Goal: Transaction & Acquisition: Purchase product/service

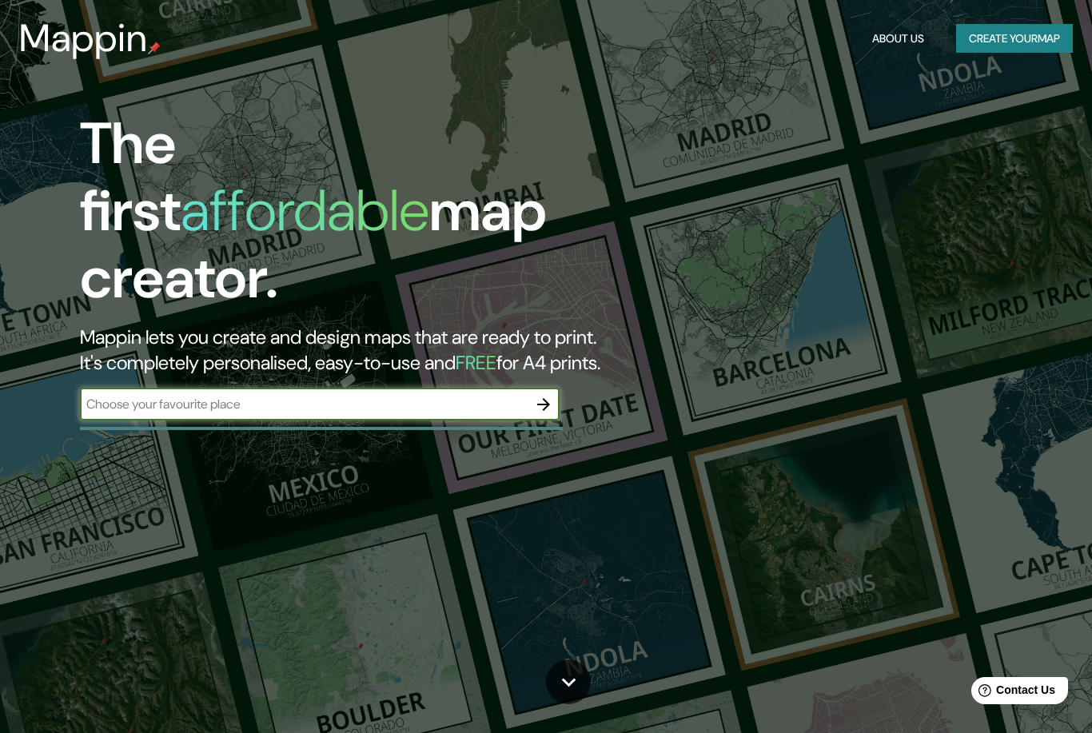
click at [139, 395] on input "text" at bounding box center [304, 404] width 448 height 18
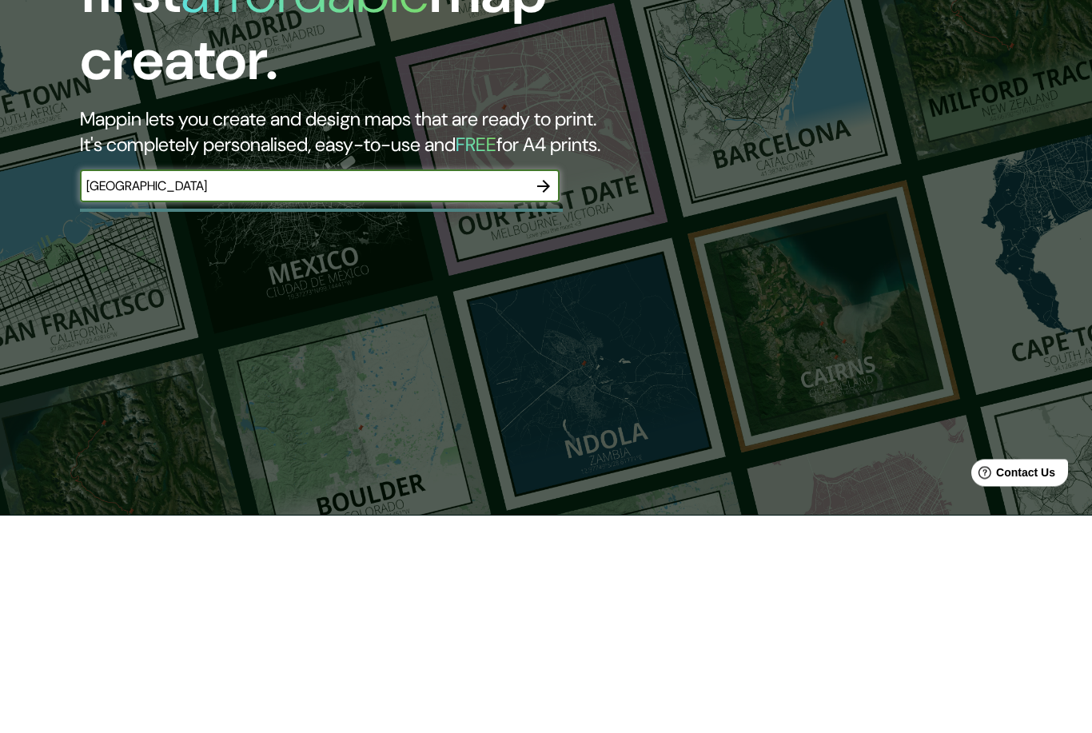
type input "[GEOGRAPHIC_DATA]"
click at [540, 395] on icon "button" at bounding box center [543, 404] width 19 height 19
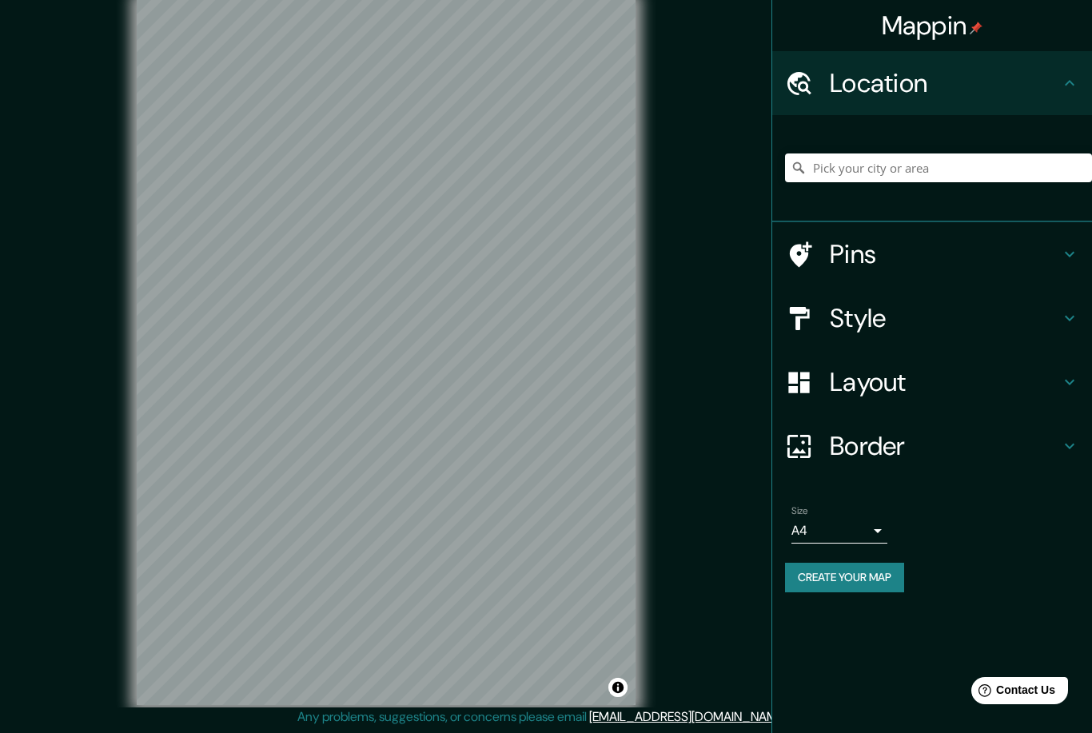
click at [926, 325] on h4 "Style" at bounding box center [945, 318] width 230 height 32
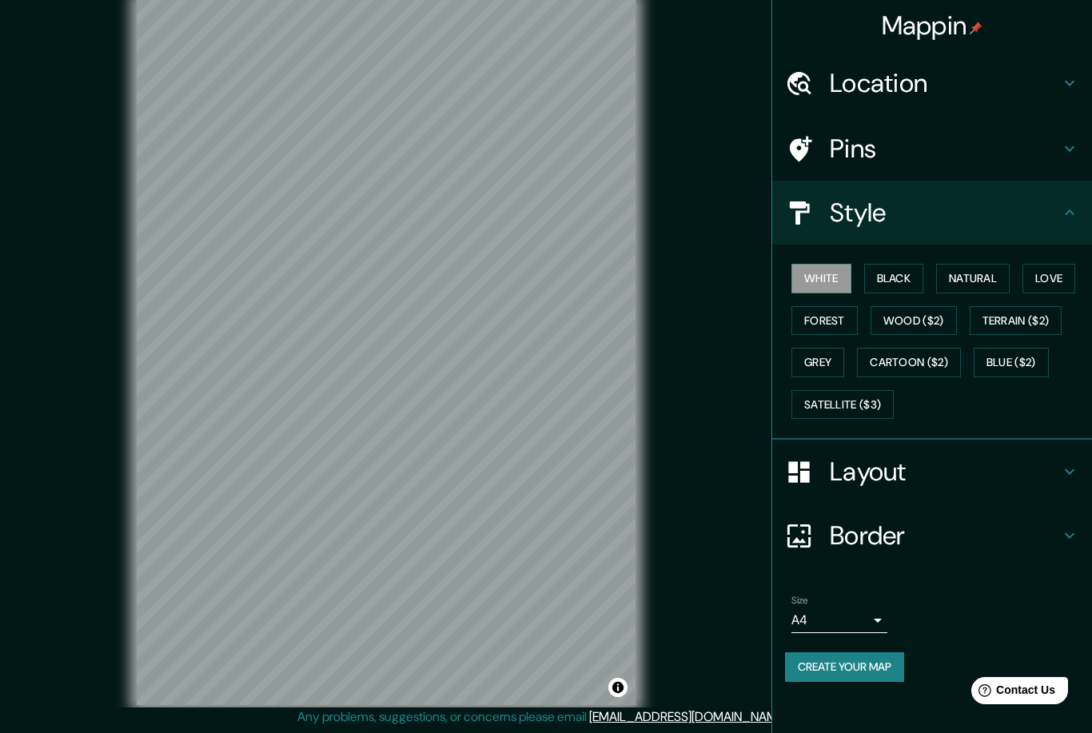
click at [1075, 142] on icon at bounding box center [1069, 148] width 19 height 19
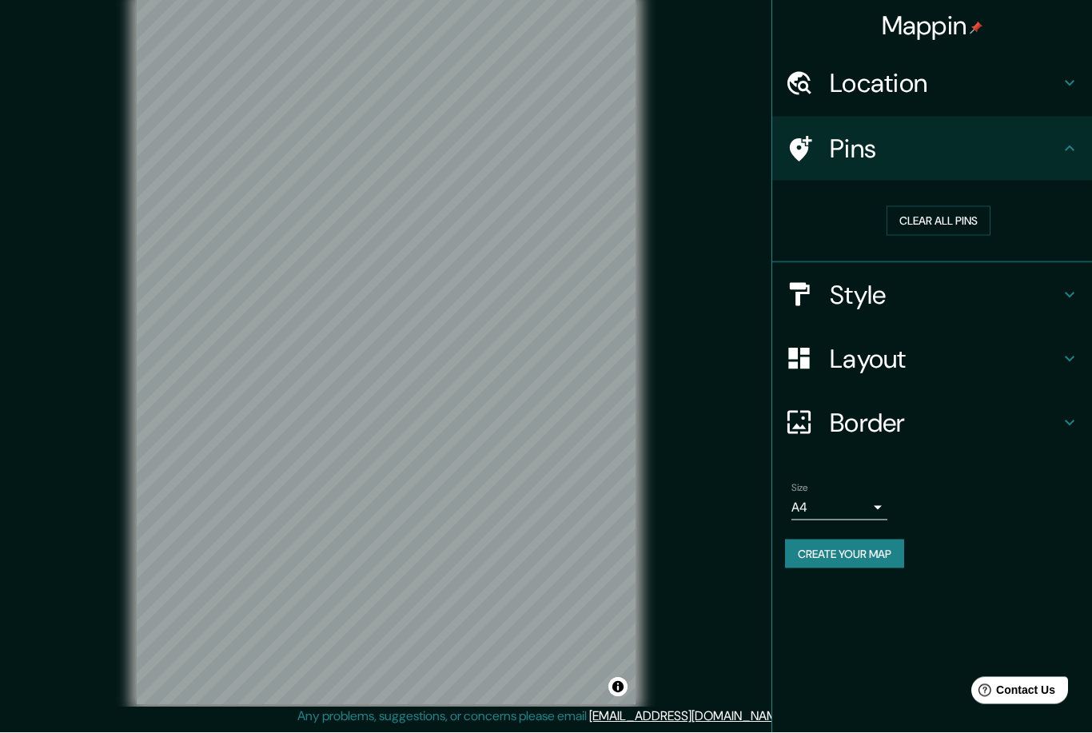
scroll to position [0, 0]
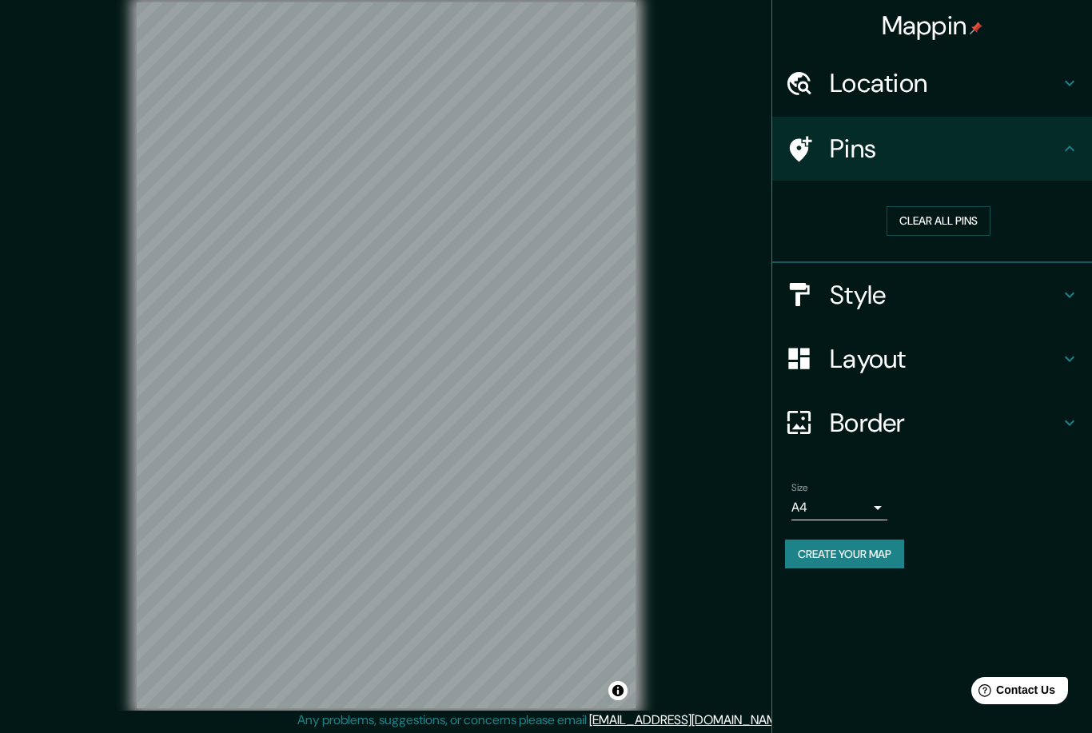
click at [955, 298] on h4 "Style" at bounding box center [945, 295] width 230 height 32
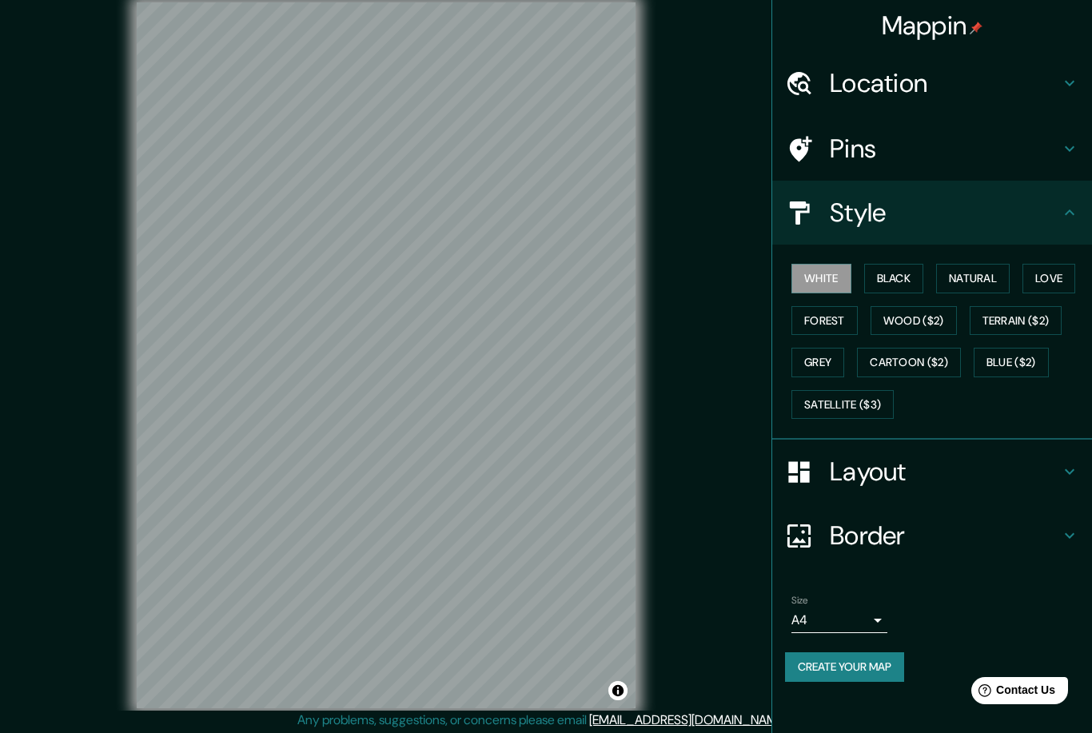
click at [911, 271] on button "Black" at bounding box center [894, 279] width 60 height 30
click at [997, 98] on h4 "Location" at bounding box center [945, 83] width 230 height 32
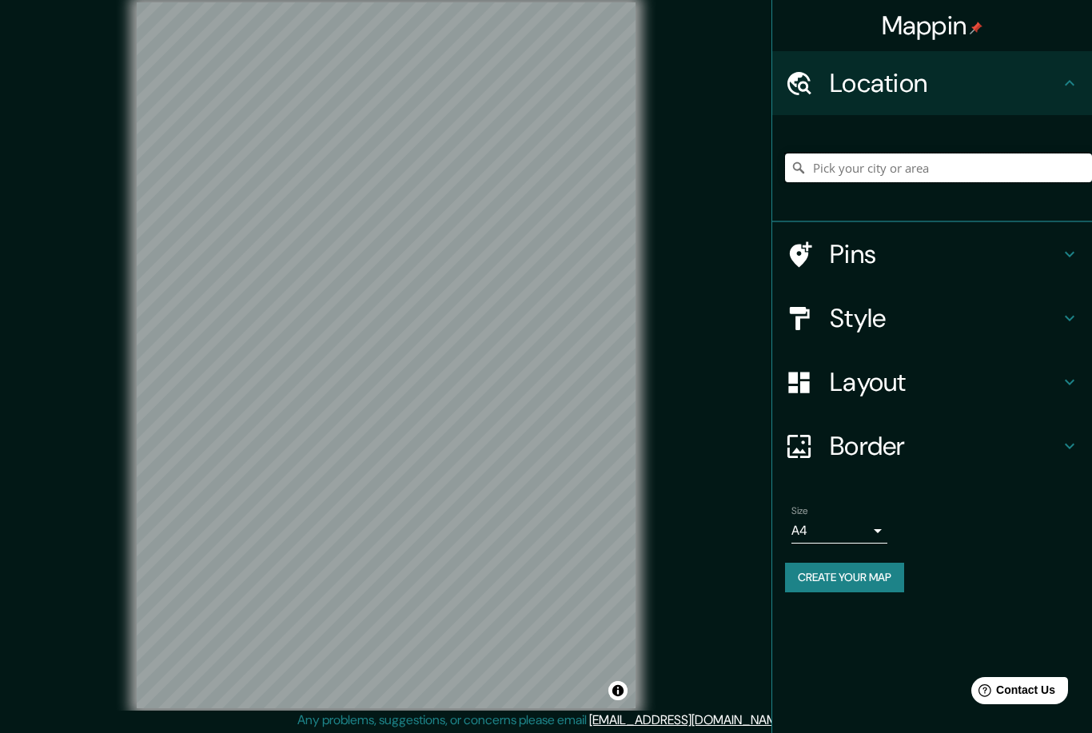
click at [945, 177] on input "Pick your city or area" at bounding box center [938, 167] width 307 height 29
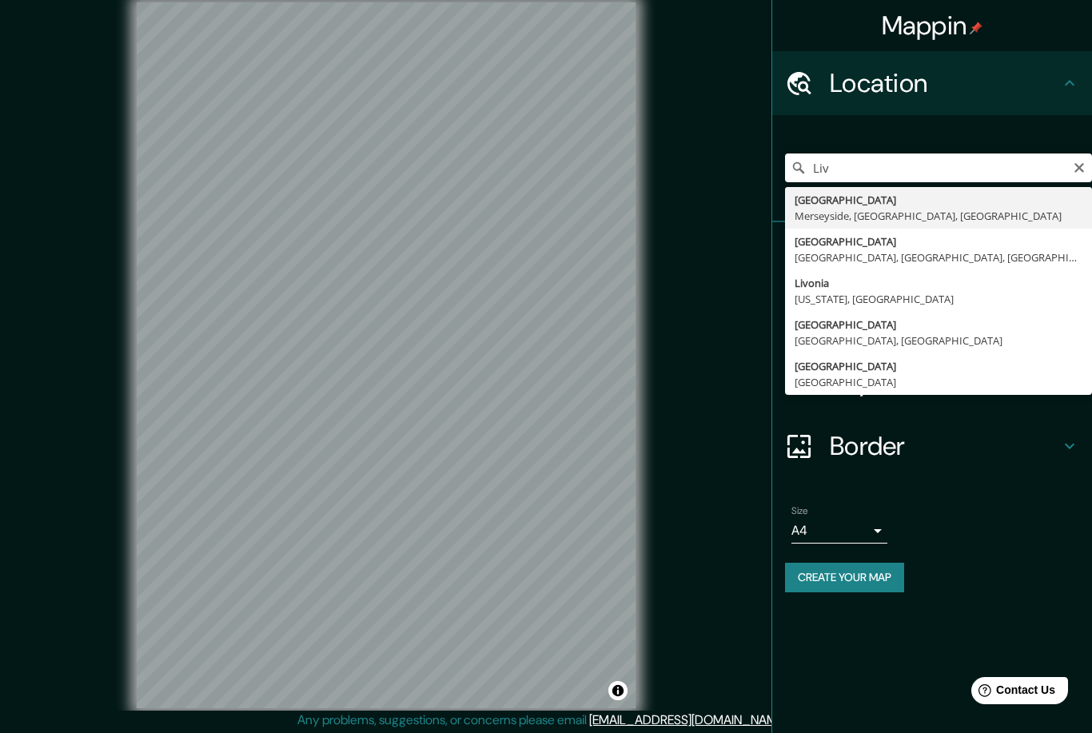
type input "[GEOGRAPHIC_DATA], [GEOGRAPHIC_DATA], [GEOGRAPHIC_DATA], [GEOGRAPHIC_DATA]"
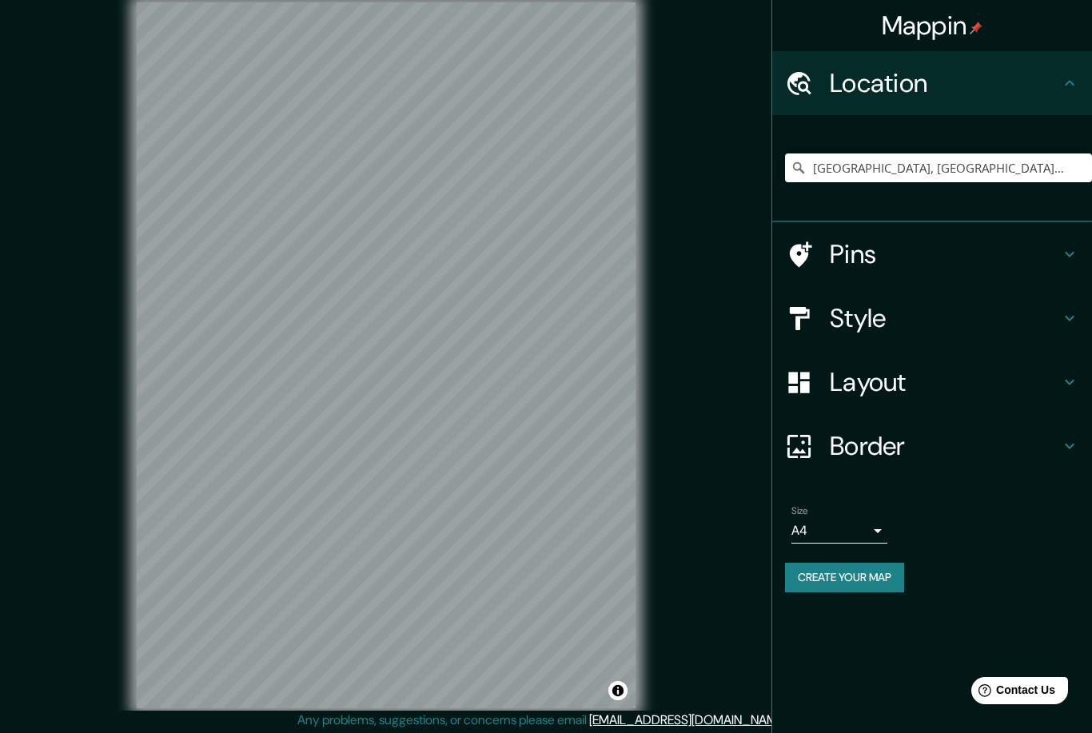
click at [923, 329] on h4 "Style" at bounding box center [945, 318] width 230 height 32
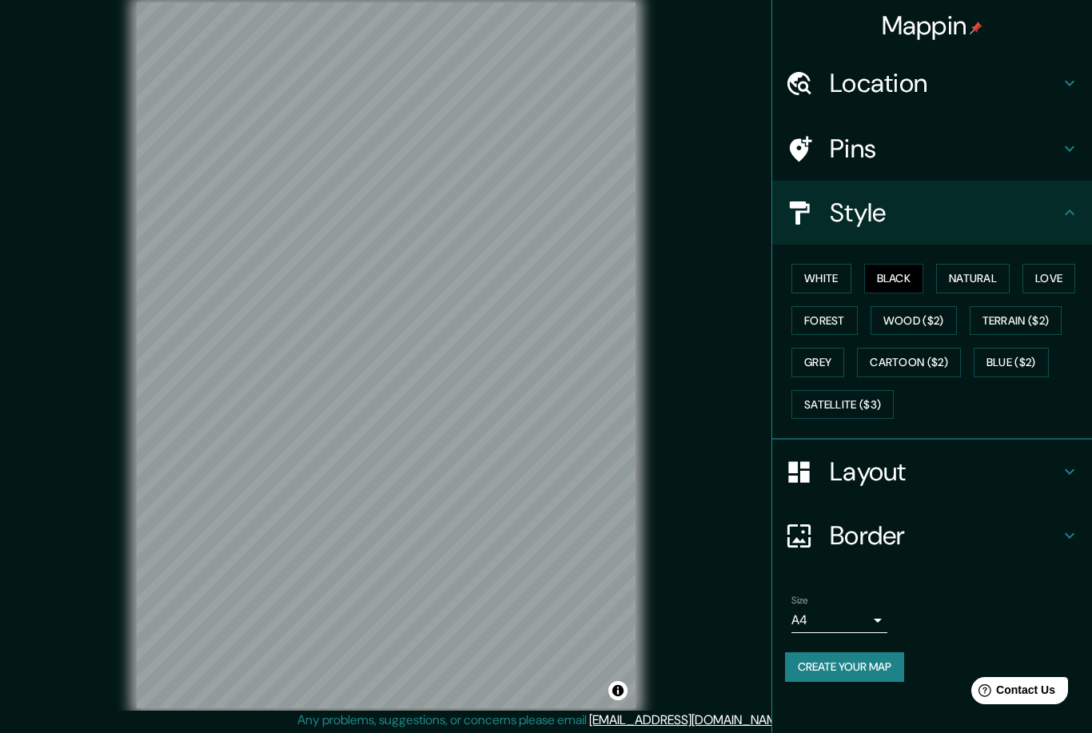
click at [832, 271] on button "White" at bounding box center [821, 279] width 60 height 30
click at [954, 82] on h4 "Location" at bounding box center [945, 83] width 230 height 32
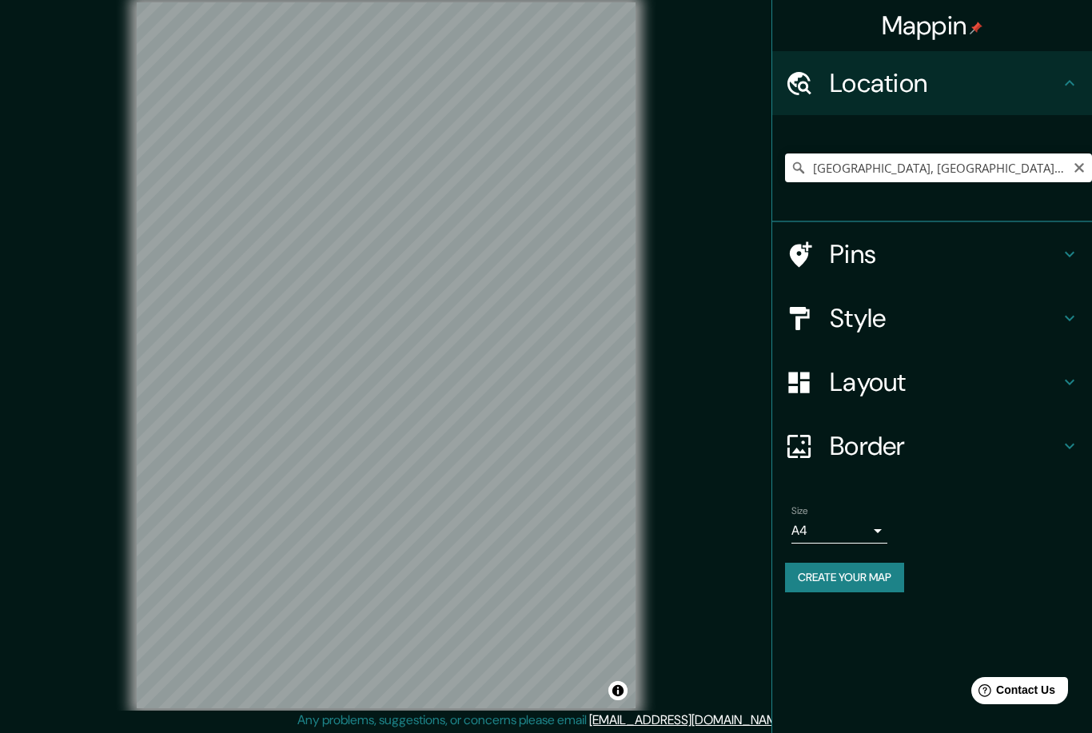
click at [1075, 162] on icon "Clear" at bounding box center [1079, 167] width 13 height 13
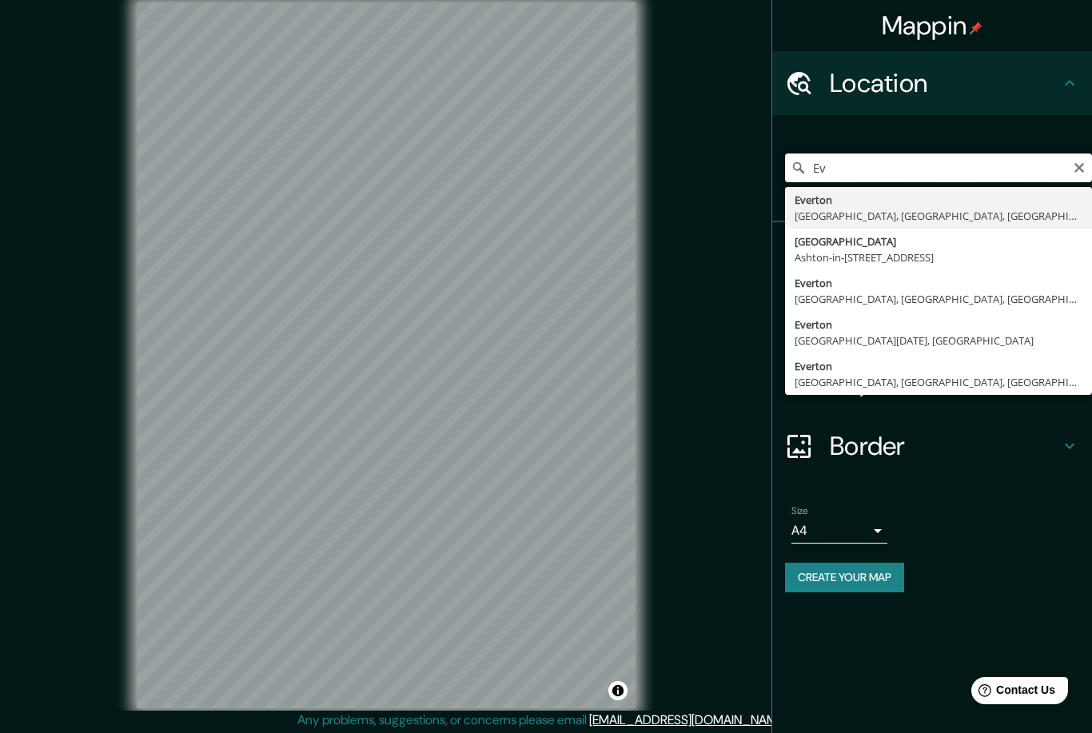
type input "E"
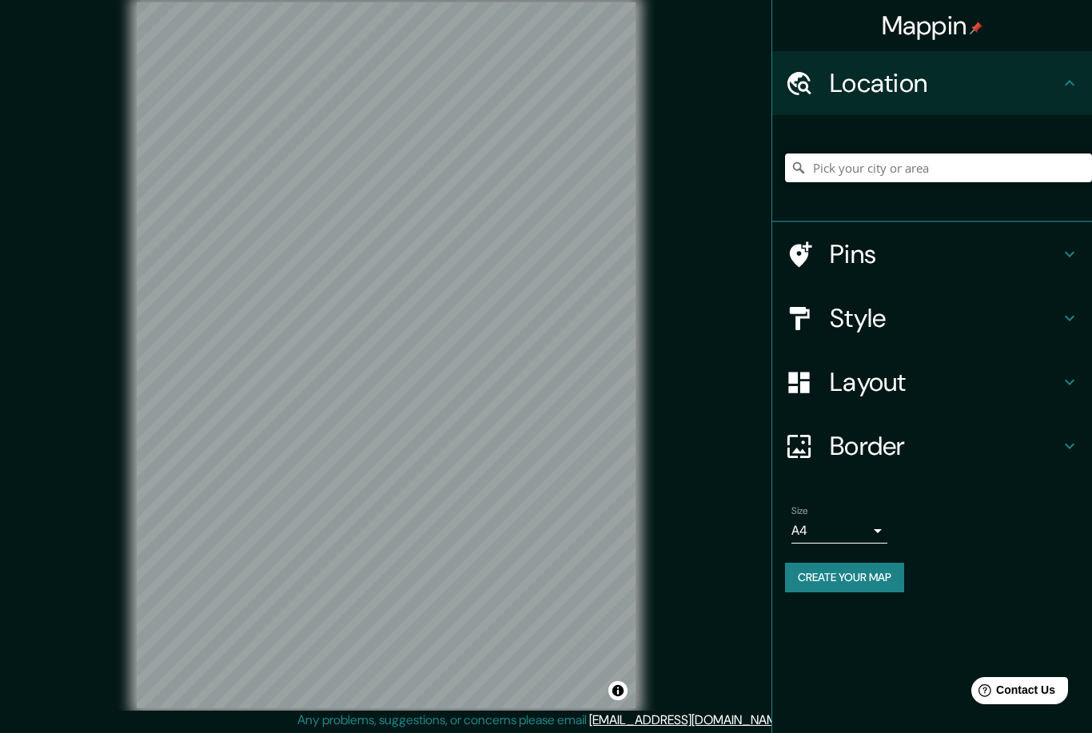
click at [896, 179] on input "Pick your city or area" at bounding box center [938, 167] width 307 height 29
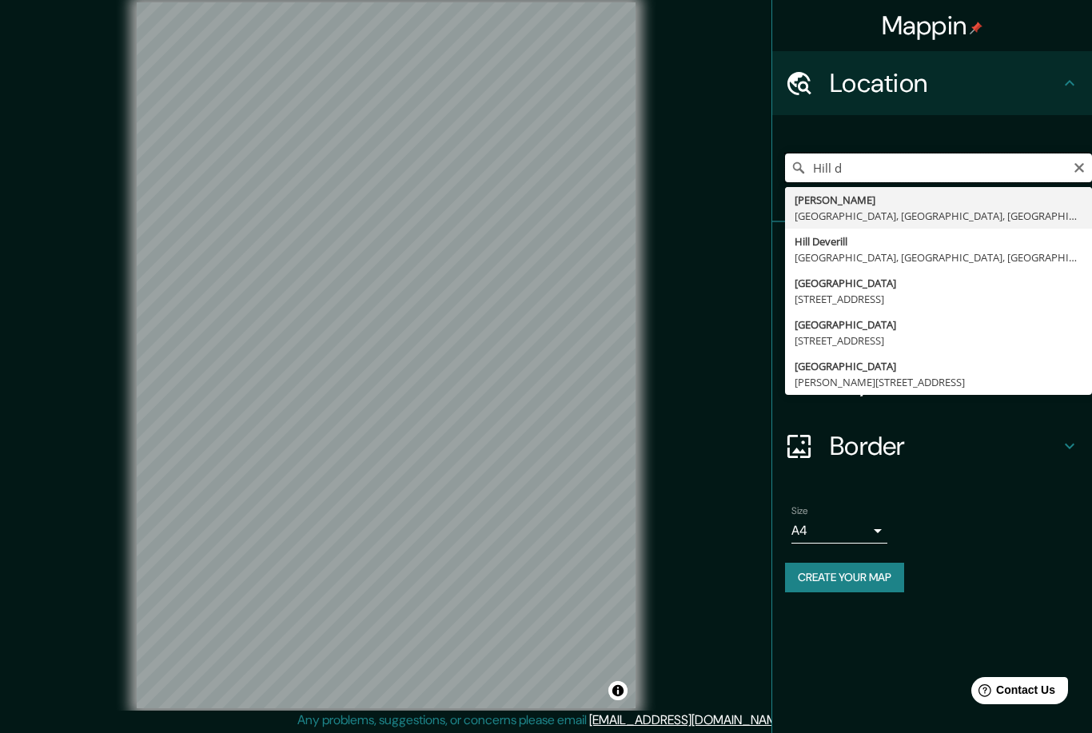
click at [915, 163] on input "Hill d" at bounding box center [938, 167] width 307 height 29
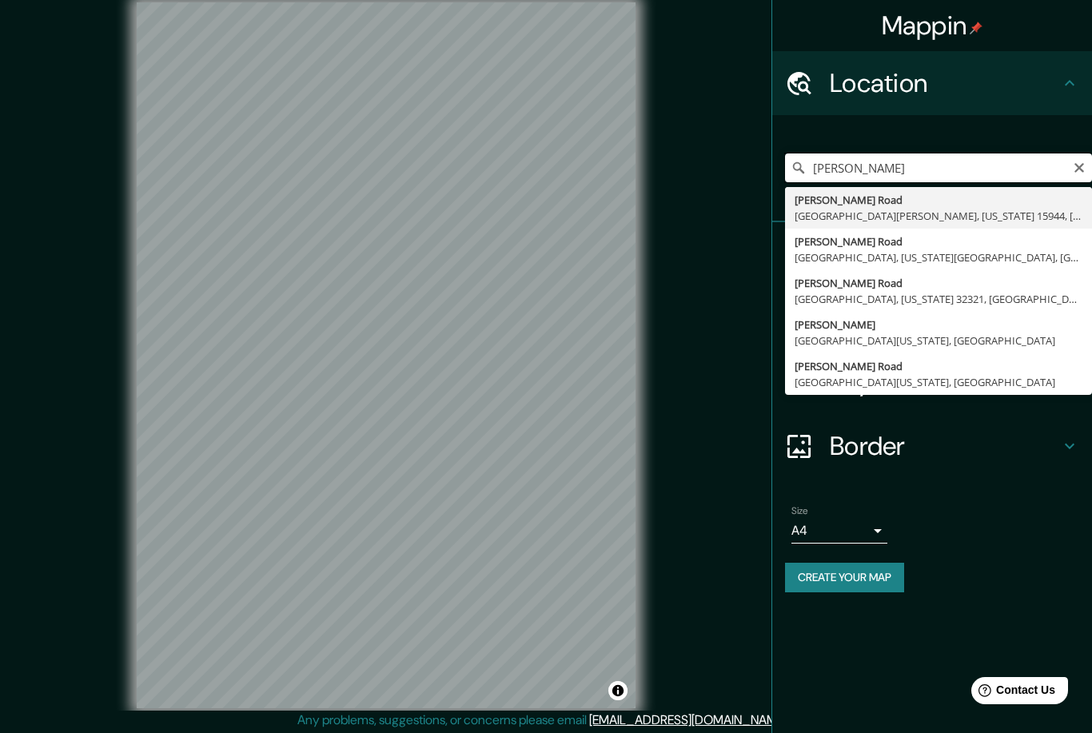
click at [915, 161] on input "[PERSON_NAME]" at bounding box center [938, 167] width 307 height 29
type input "[GEOGRAPHIC_DATA], [GEOGRAPHIC_DATA], [GEOGRAPHIC_DATA], [GEOGRAPHIC_DATA]"
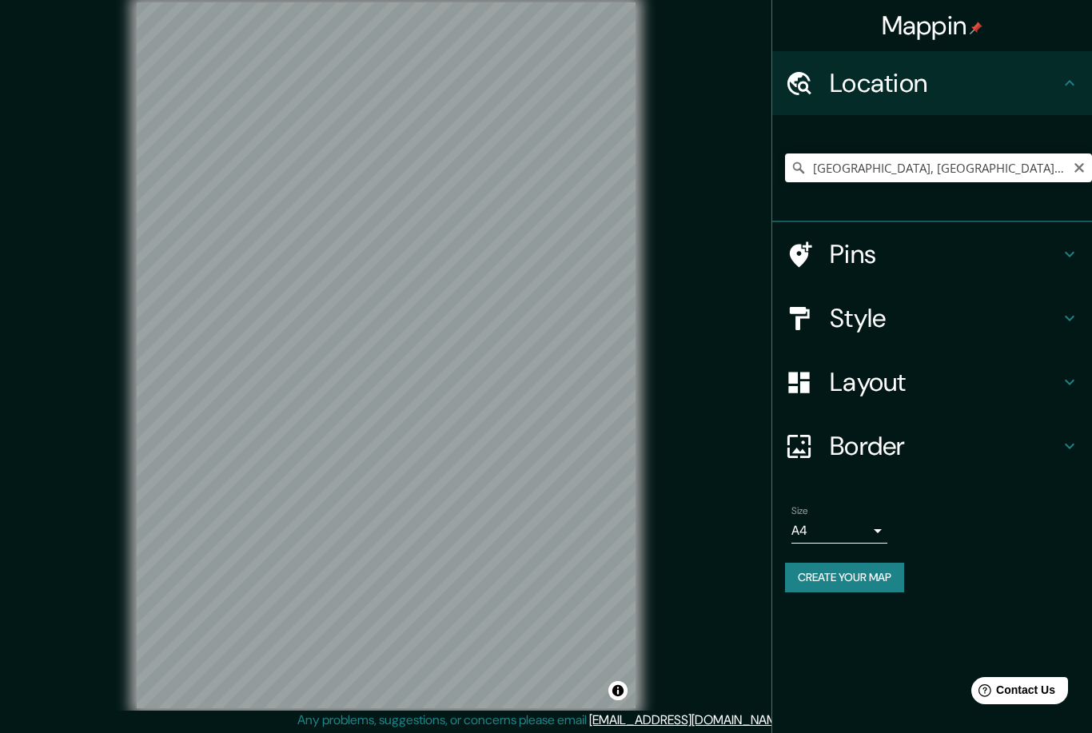
click at [879, 520] on body "Mappin Location [GEOGRAPHIC_DATA], [GEOGRAPHIC_DATA], [GEOGRAPHIC_DATA], [GEOGR…" at bounding box center [546, 366] width 1092 height 733
click at [844, 578] on li "A3" at bounding box center [839, 589] width 96 height 29
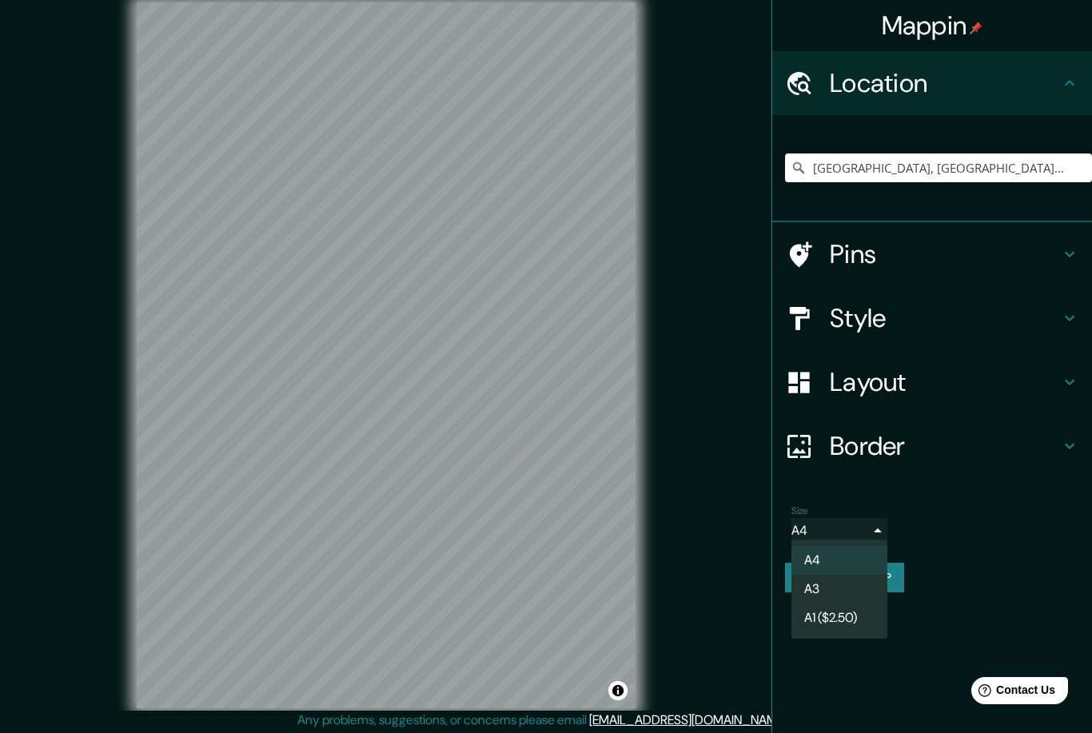
type input "a4"
click at [1041, 386] on h4 "Layout" at bounding box center [945, 382] width 230 height 32
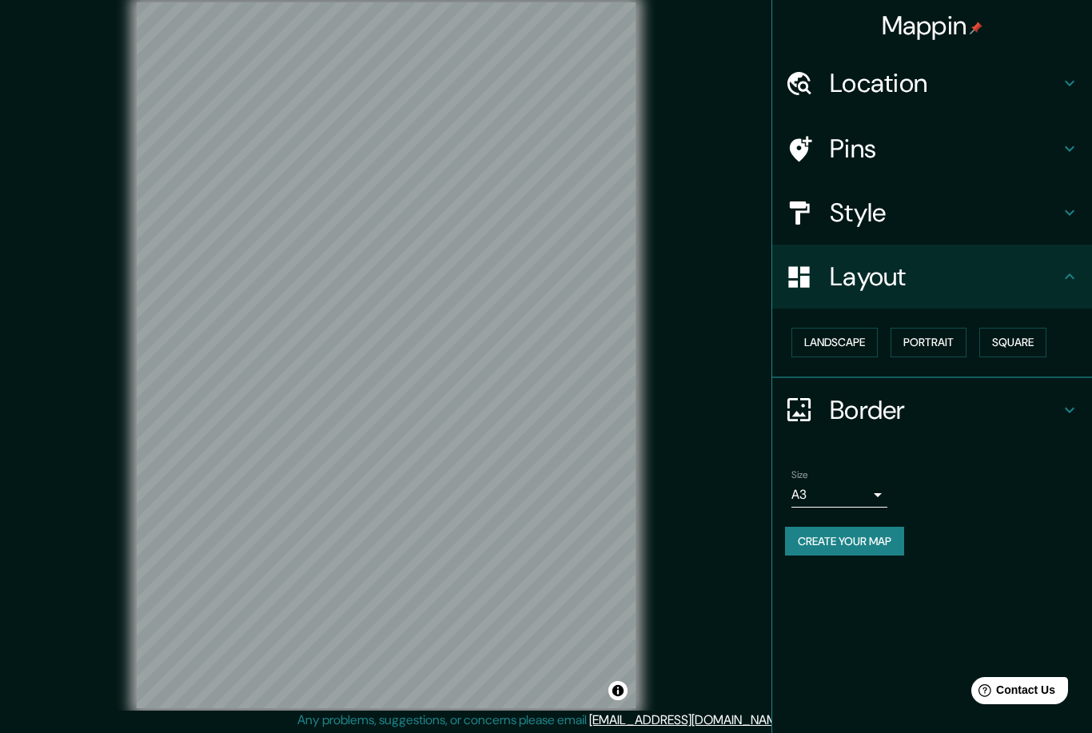
click at [949, 403] on h4 "Border" at bounding box center [945, 410] width 230 height 32
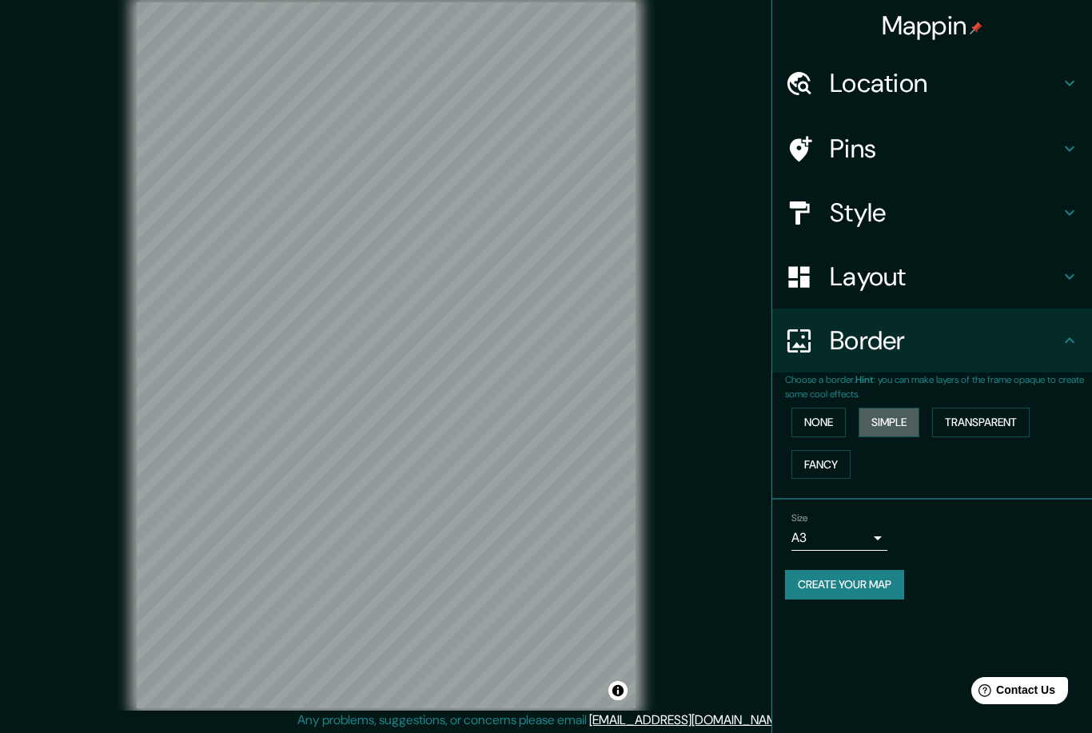
click at [919, 410] on button "Simple" at bounding box center [889, 423] width 61 height 30
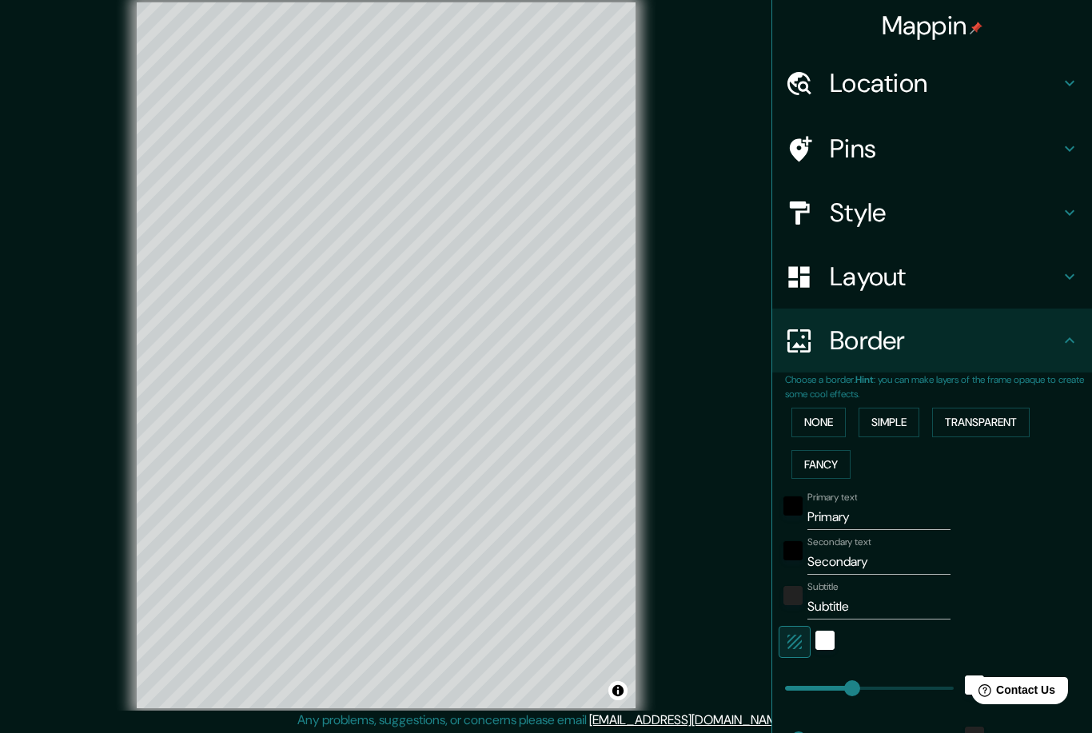
click at [1009, 409] on button "Transparent" at bounding box center [981, 423] width 98 height 30
click at [834, 459] on button "Fancy" at bounding box center [820, 465] width 59 height 30
click at [831, 420] on button "None" at bounding box center [818, 423] width 54 height 30
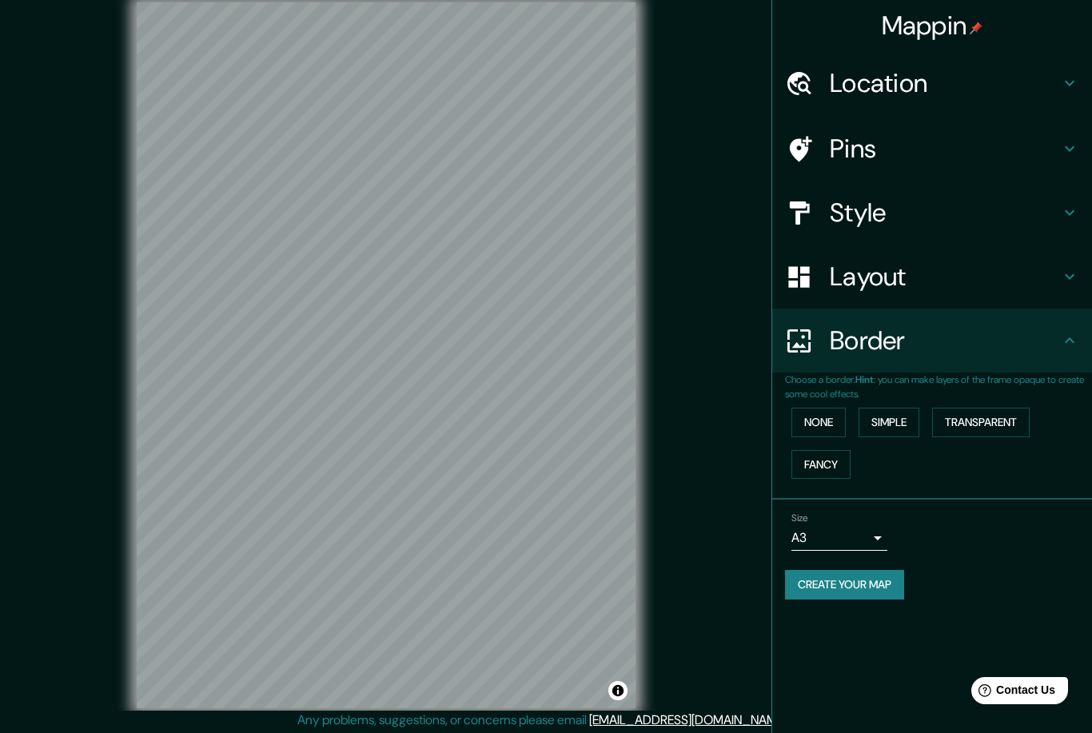
click at [991, 224] on h4 "Style" at bounding box center [945, 213] width 230 height 32
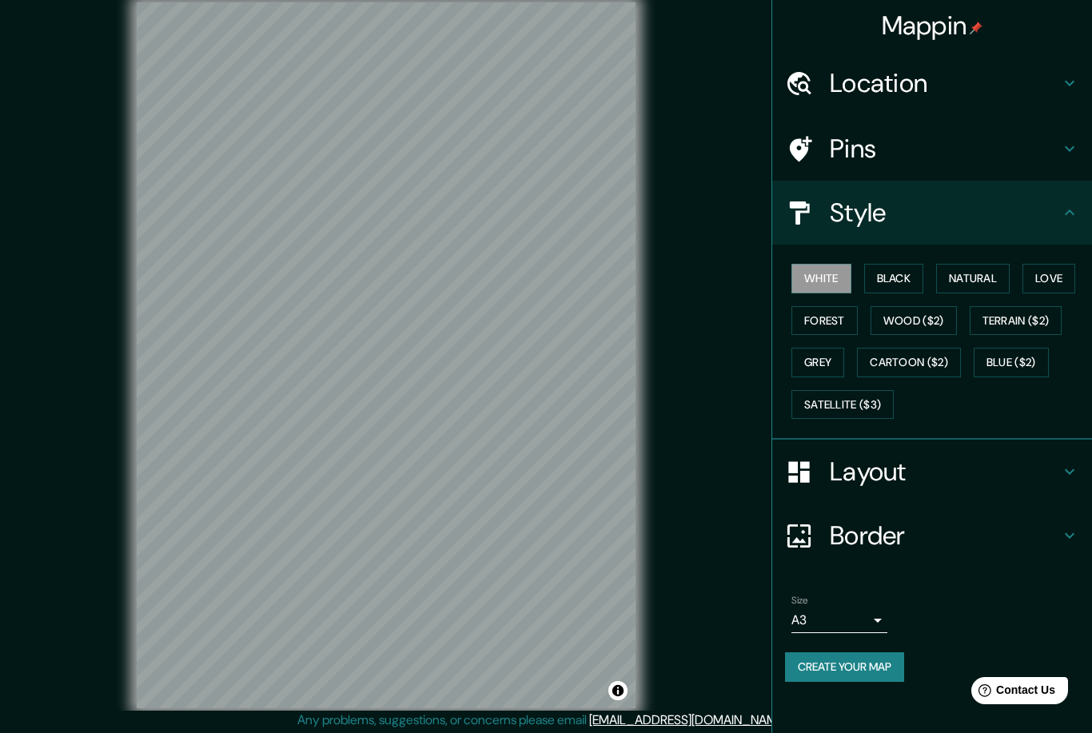
click at [894, 274] on button "Black" at bounding box center [894, 279] width 60 height 30
click at [1067, 150] on icon at bounding box center [1069, 148] width 19 height 19
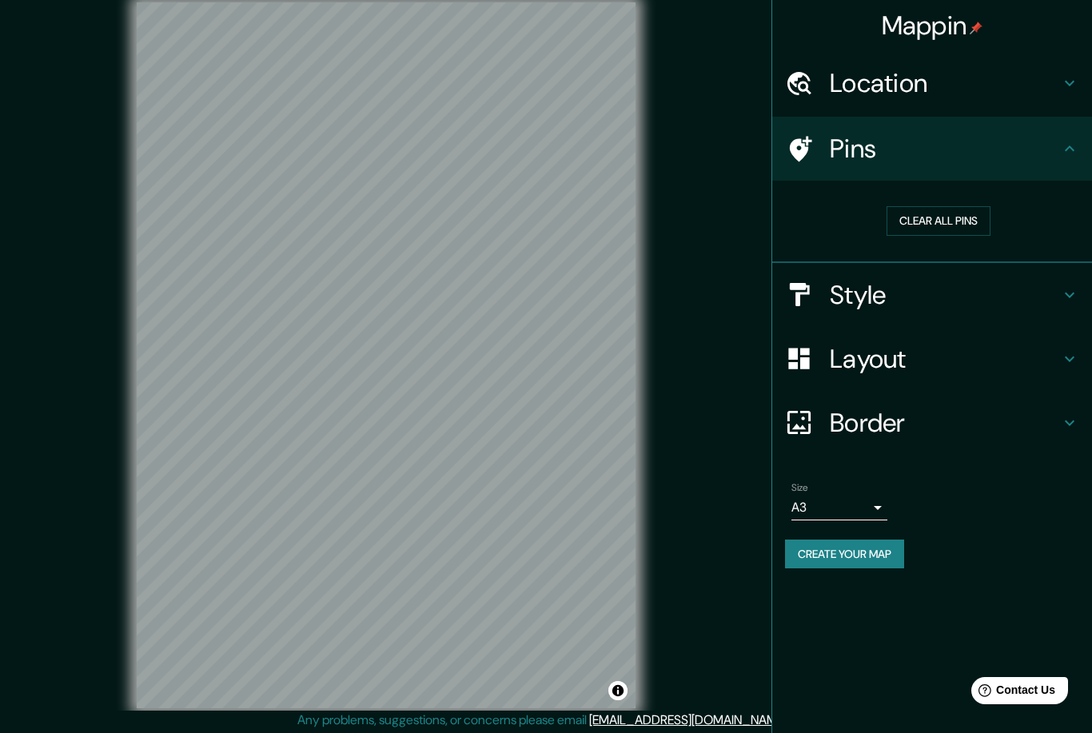
click at [952, 216] on button "Clear all pins" at bounding box center [939, 221] width 104 height 30
click at [1069, 150] on icon at bounding box center [1069, 148] width 19 height 19
click at [869, 540] on button "Create your map" at bounding box center [844, 555] width 119 height 30
click at [950, 550] on div "Create your map" at bounding box center [932, 555] width 294 height 30
click at [880, 543] on div "Create your map" at bounding box center [932, 555] width 294 height 30
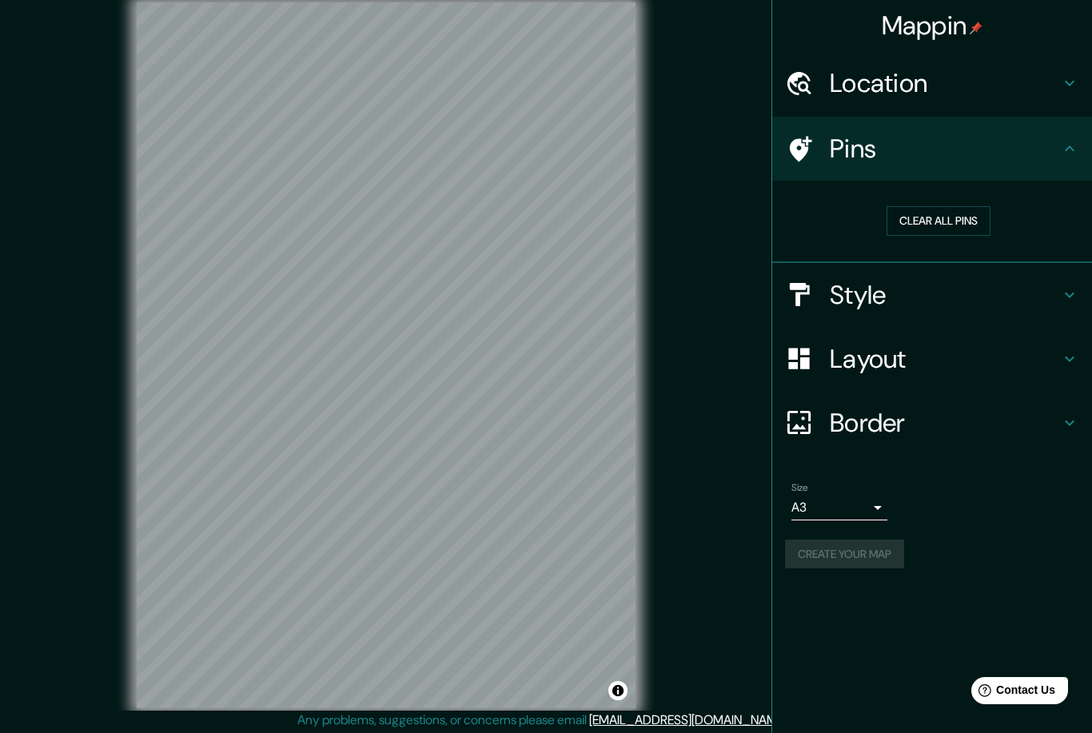
click at [1085, 137] on div "Pins" at bounding box center [932, 149] width 320 height 64
click at [1070, 152] on icon at bounding box center [1069, 148] width 19 height 19
click at [1071, 153] on icon at bounding box center [1069, 148] width 19 height 19
click at [1067, 92] on icon at bounding box center [1069, 83] width 19 height 19
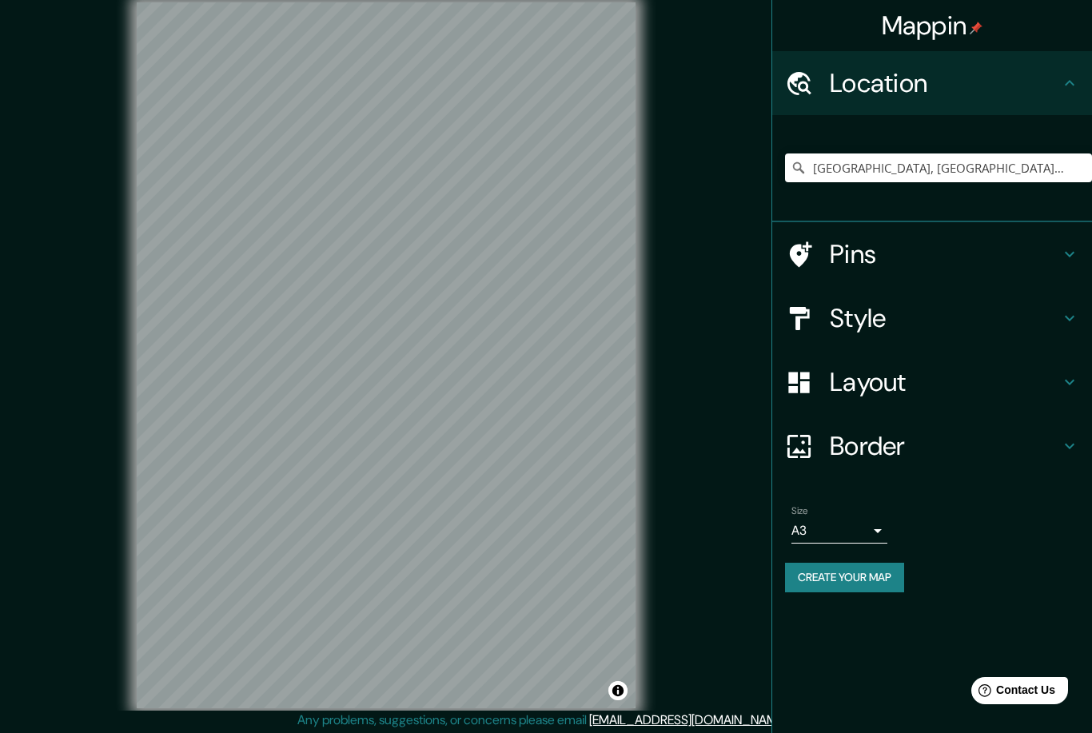
click at [1072, 86] on icon at bounding box center [1069, 83] width 19 height 19
click at [857, 567] on button "Create your map" at bounding box center [844, 578] width 119 height 30
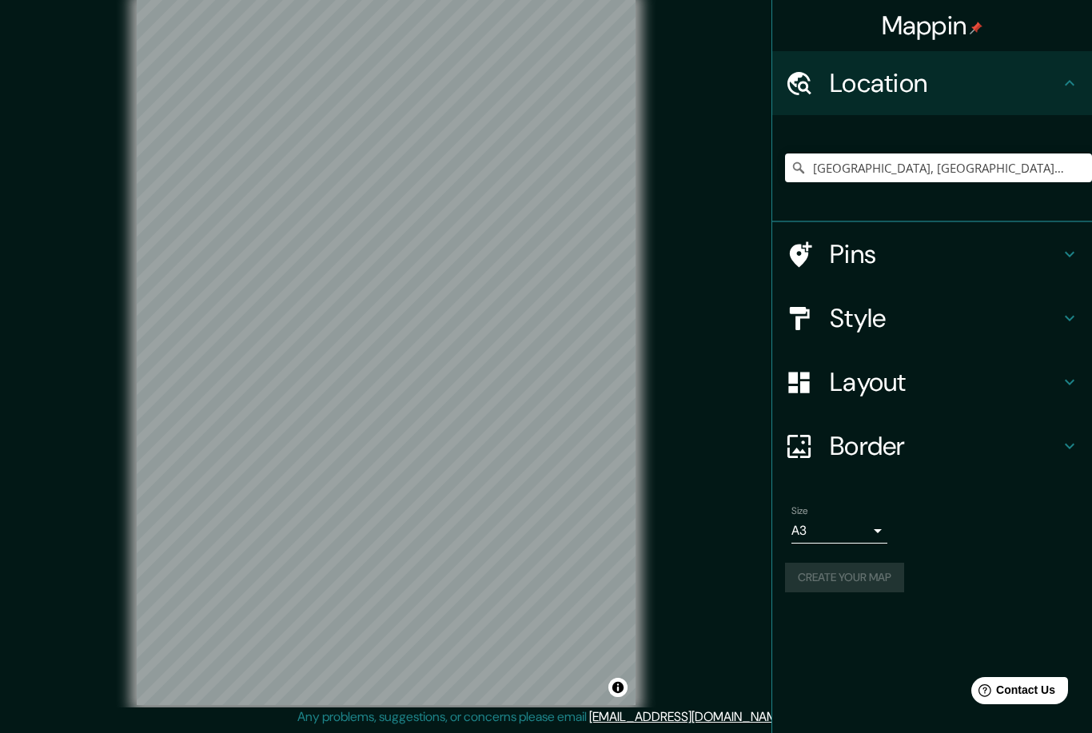
scroll to position [14, 0]
click at [620, 697] on button "Toggle attribution" at bounding box center [617, 687] width 19 height 19
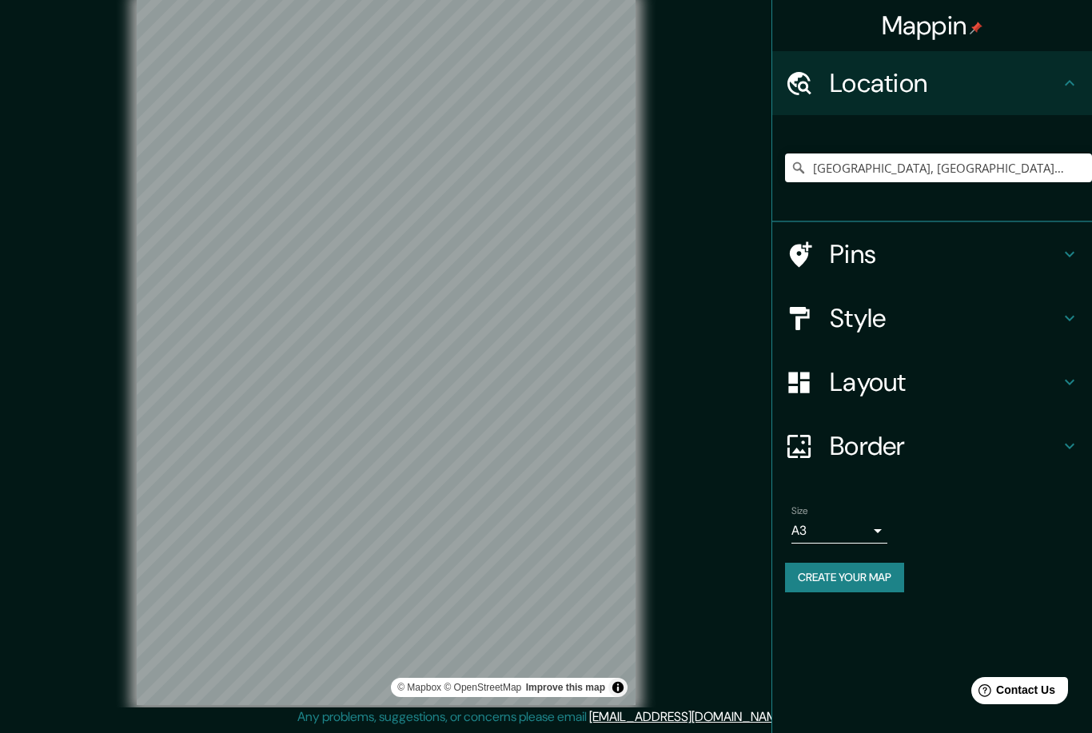
click at [620, 697] on button "Toggle attribution" at bounding box center [617, 687] width 19 height 19
click at [999, 321] on h4 "Style" at bounding box center [945, 318] width 230 height 32
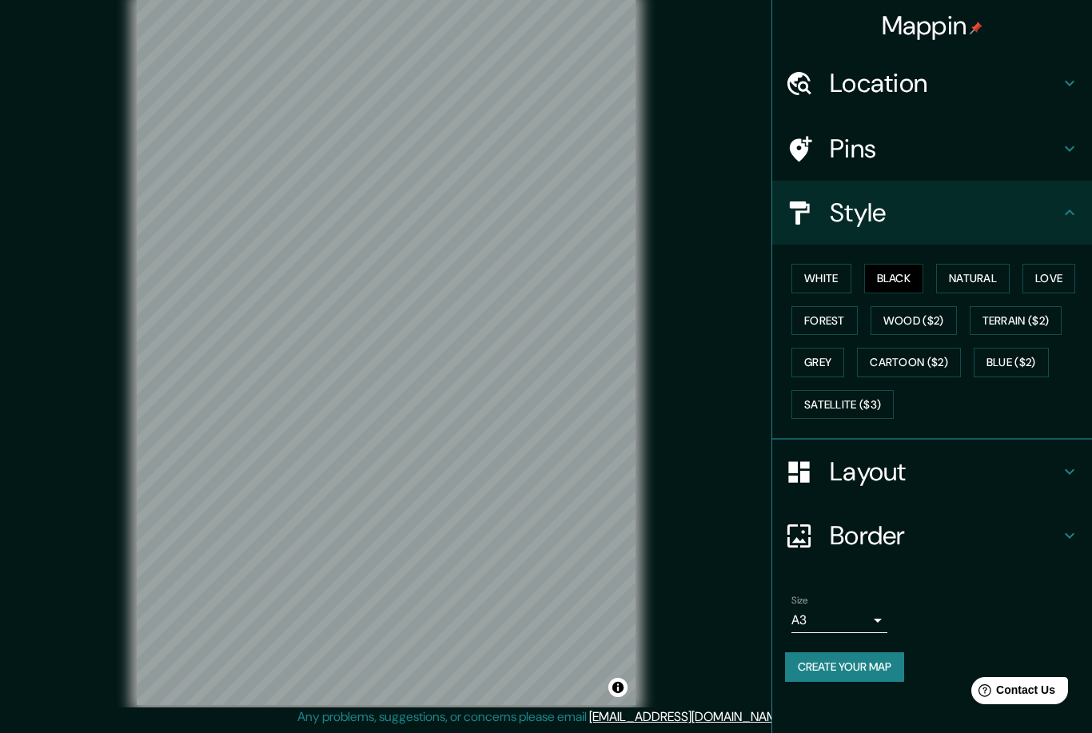
click at [1057, 219] on h4 "Style" at bounding box center [945, 213] width 230 height 32
click at [1039, 462] on h4 "Layout" at bounding box center [945, 472] width 230 height 32
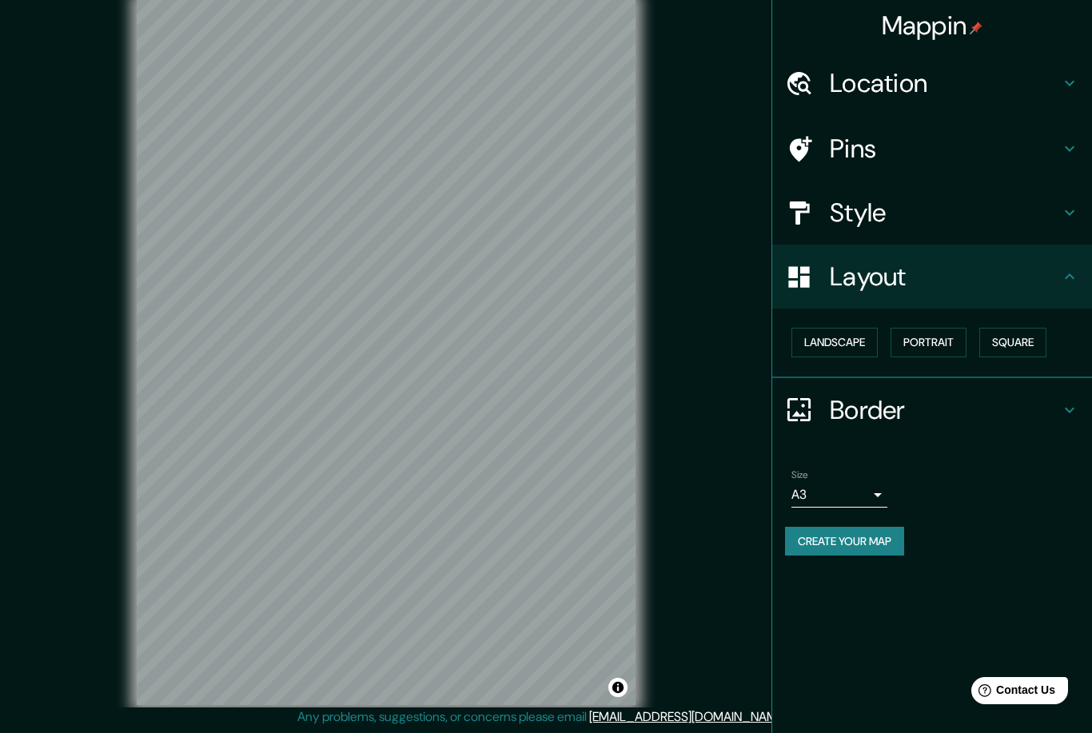
click at [996, 410] on h4 "Border" at bounding box center [945, 410] width 230 height 32
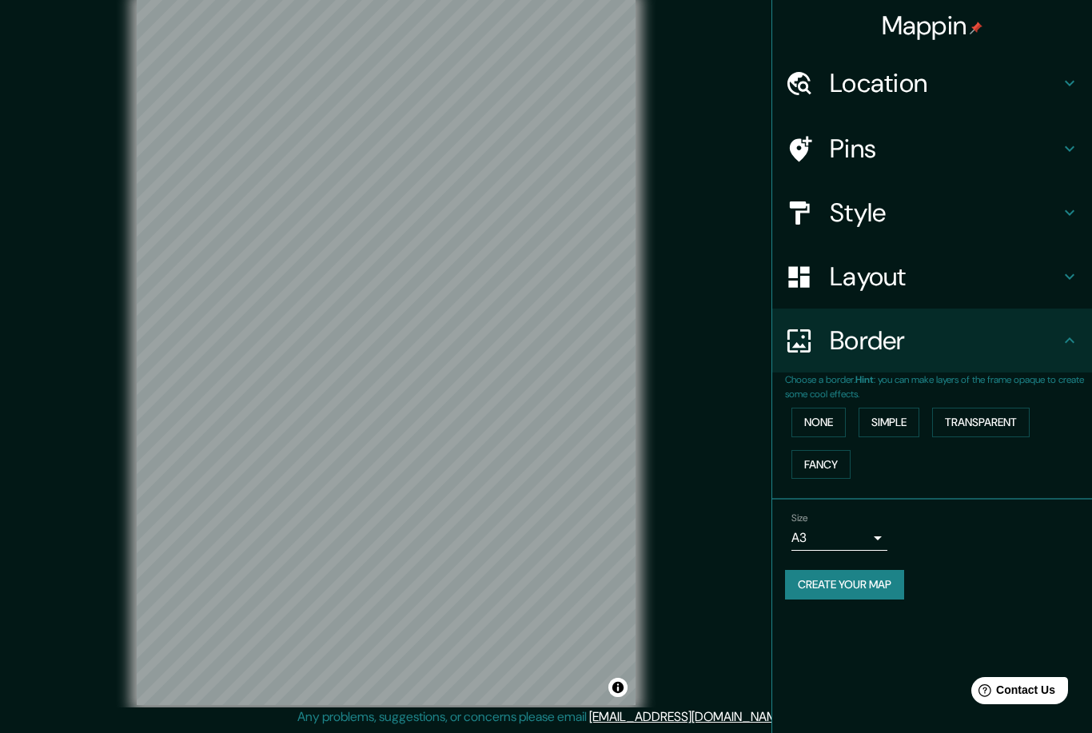
click at [1058, 350] on h4 "Border" at bounding box center [945, 341] width 230 height 32
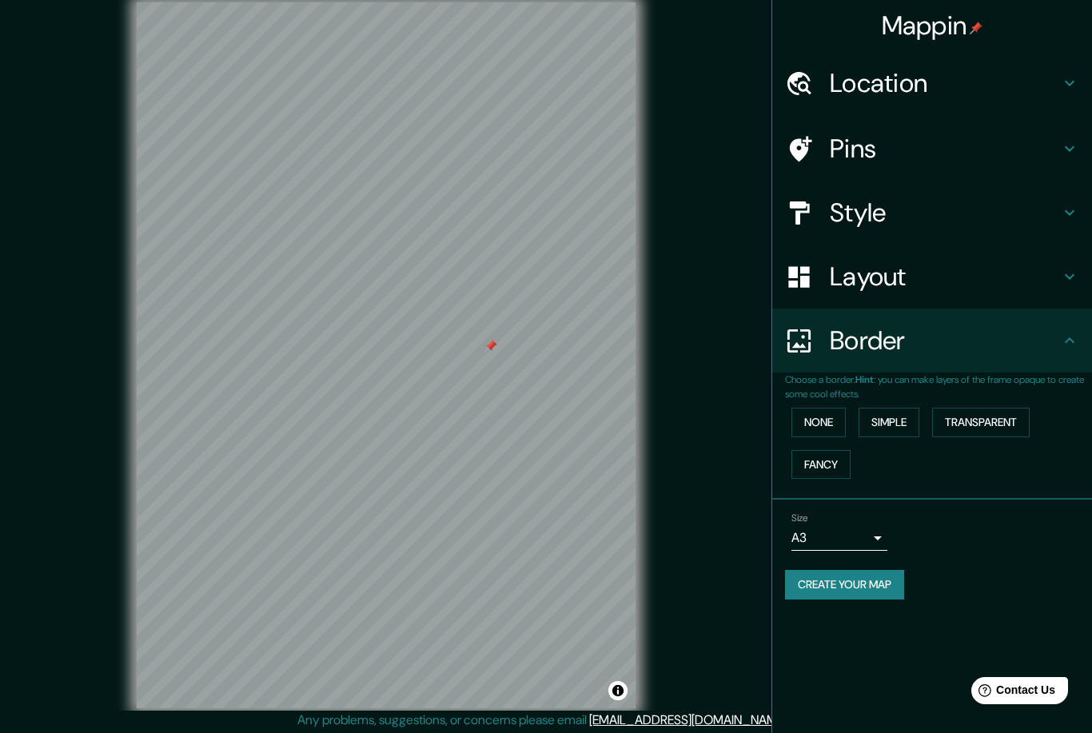
click at [491, 353] on div at bounding box center [490, 346] width 13 height 13
click at [885, 152] on h4 "Pins" at bounding box center [945, 149] width 230 height 32
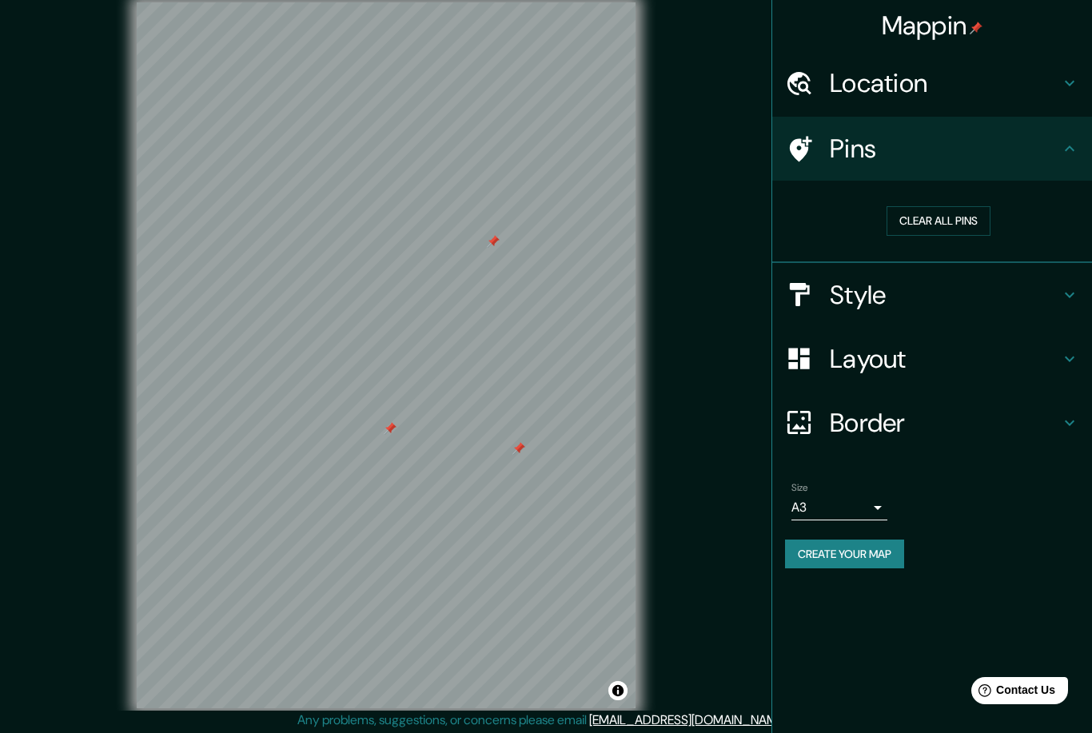
click at [970, 177] on div "Pins" at bounding box center [932, 149] width 320 height 64
click at [925, 218] on button "Clear all pins" at bounding box center [939, 221] width 104 height 30
